Goal: Ask a question: Seek information or help from site administrators or community

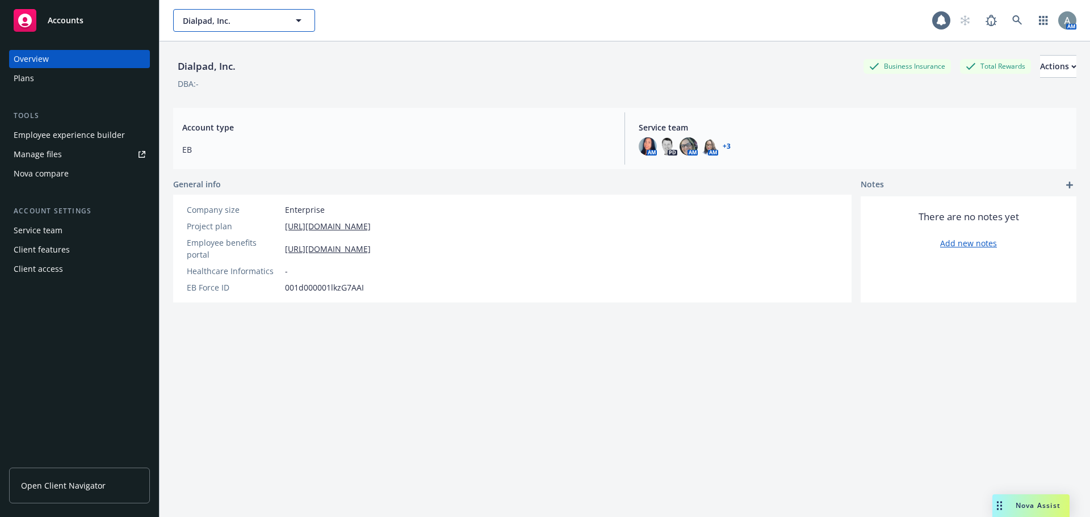
click at [304, 18] on icon "button" at bounding box center [299, 21] width 14 height 14
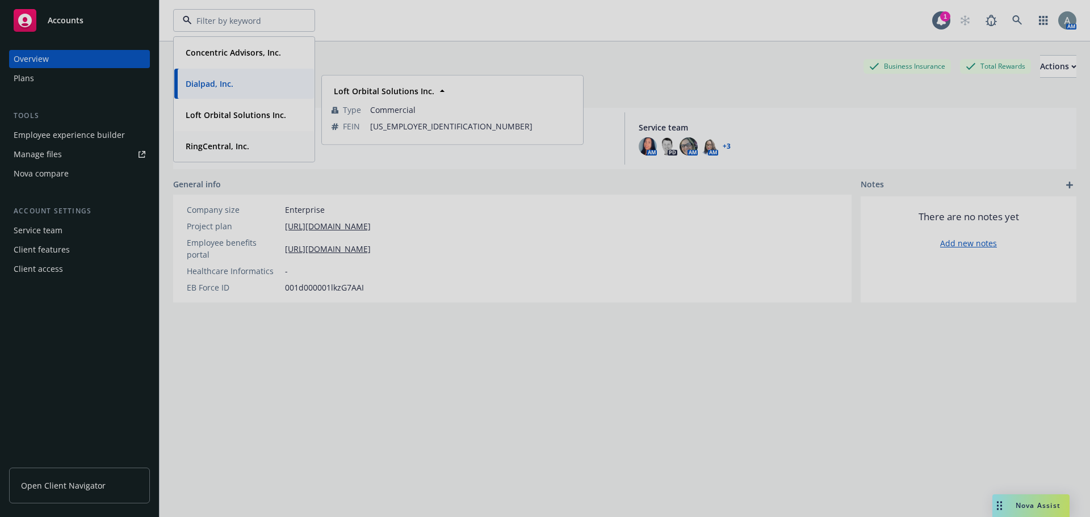
click at [227, 151] on div at bounding box center [545, 258] width 1090 height 517
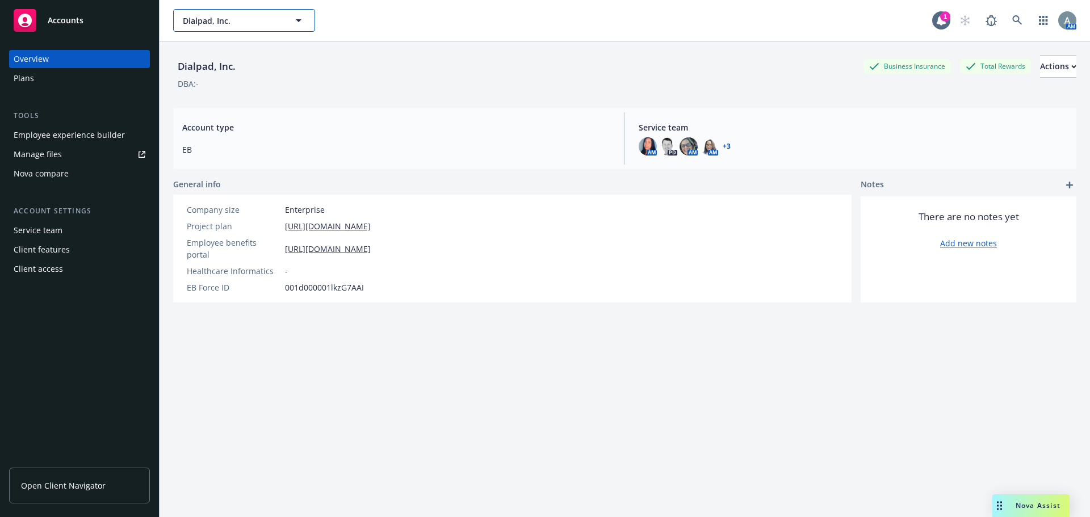
click at [271, 24] on span "Dialpad, Inc." at bounding box center [232, 21] width 98 height 12
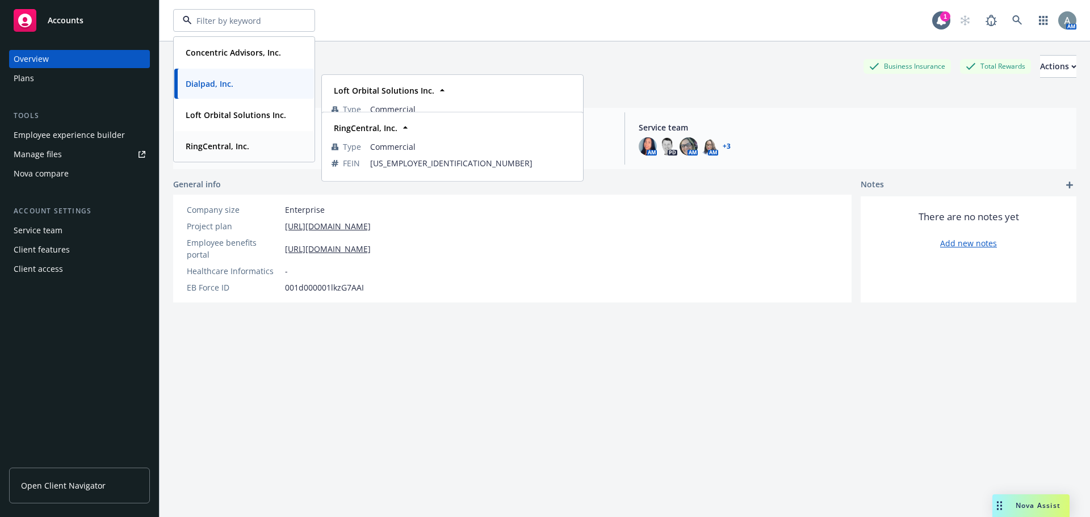
click at [237, 147] on strong "RingCentral, Inc." at bounding box center [218, 146] width 64 height 11
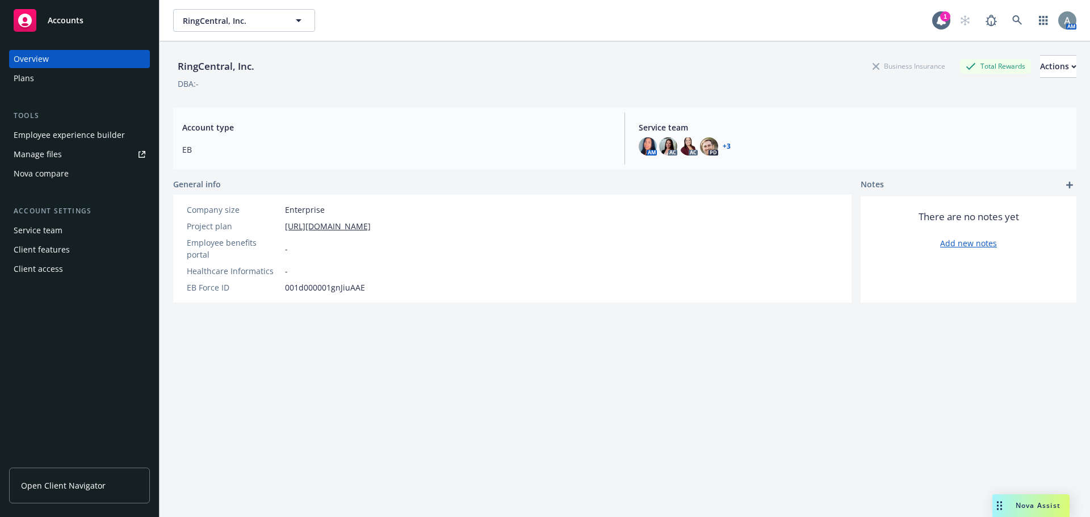
click at [1035, 508] on span "Nova Assist" at bounding box center [1038, 506] width 45 height 10
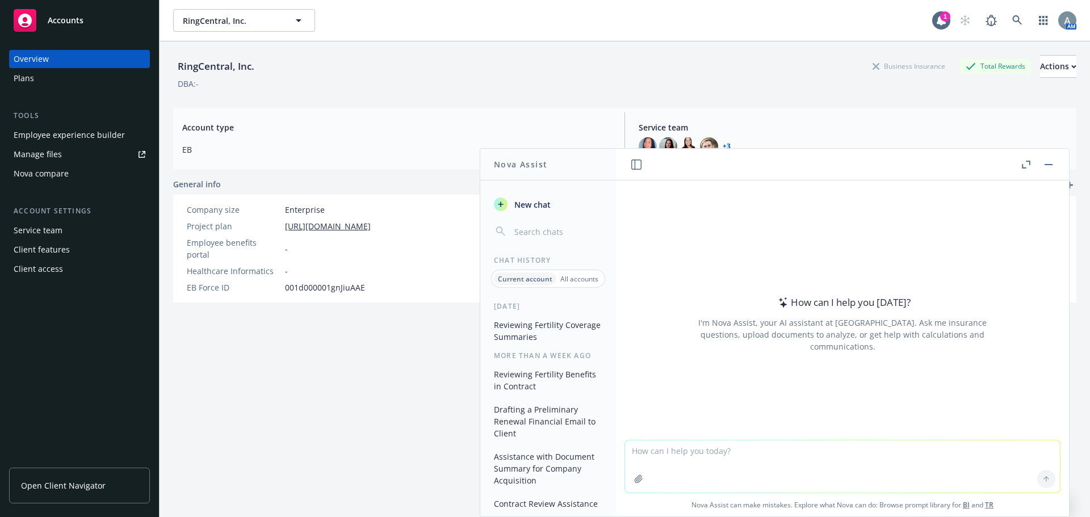
click at [684, 456] on textarea at bounding box center [842, 467] width 435 height 52
type textarea "can you let me know contract term and period along with termination claim in th…"
